Goal: Transaction & Acquisition: Purchase product/service

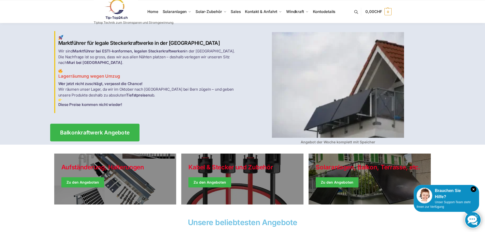
click at [116, 130] on span "Balkonkraftwerk Angebote" at bounding box center [95, 132] width 70 height 5
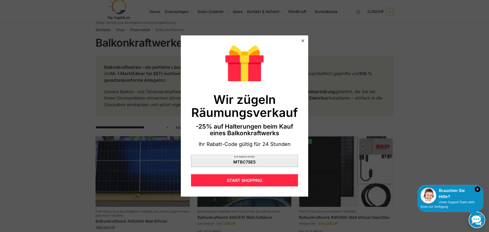
click at [227, 158] on div "Zum kopieren klicken" at bounding box center [244, 158] width 106 height 6
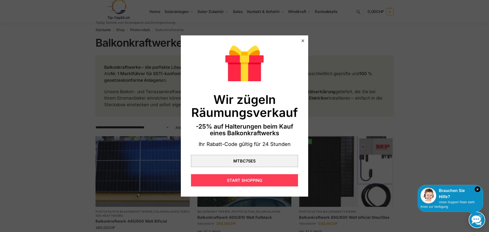
click at [229, 177] on div "START SHOPPING" at bounding box center [244, 180] width 107 height 12
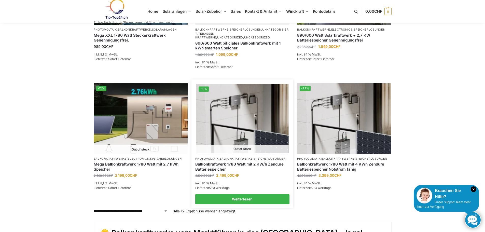
scroll to position [458, 0]
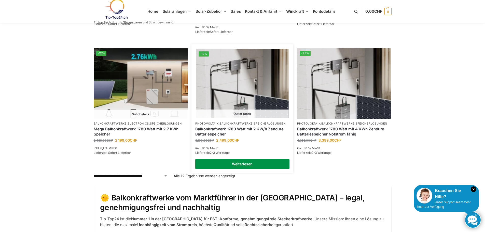
click at [241, 163] on link "Weiterlesen" at bounding box center [242, 164] width 94 height 10
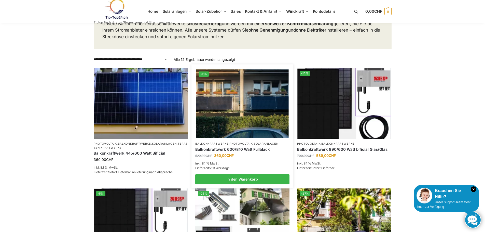
scroll to position [76, 0]
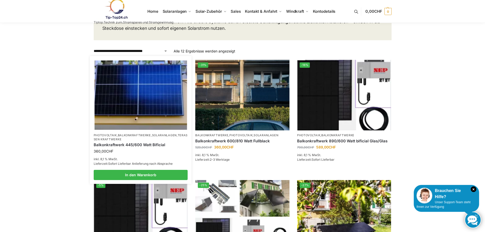
click at [146, 105] on img at bounding box center [140, 95] width 92 height 69
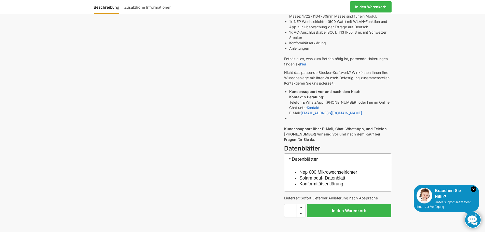
scroll to position [229, 0]
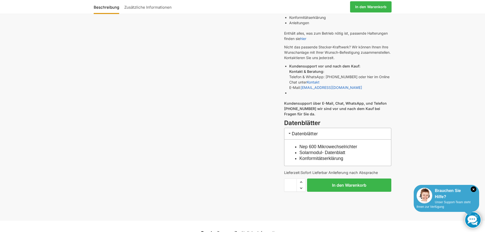
click at [425, 198] on img at bounding box center [424, 196] width 16 height 16
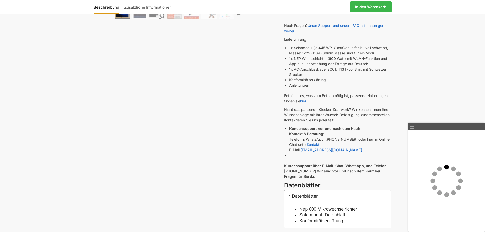
scroll to position [178, 0]
